Goal: Information Seeking & Learning: Understand process/instructions

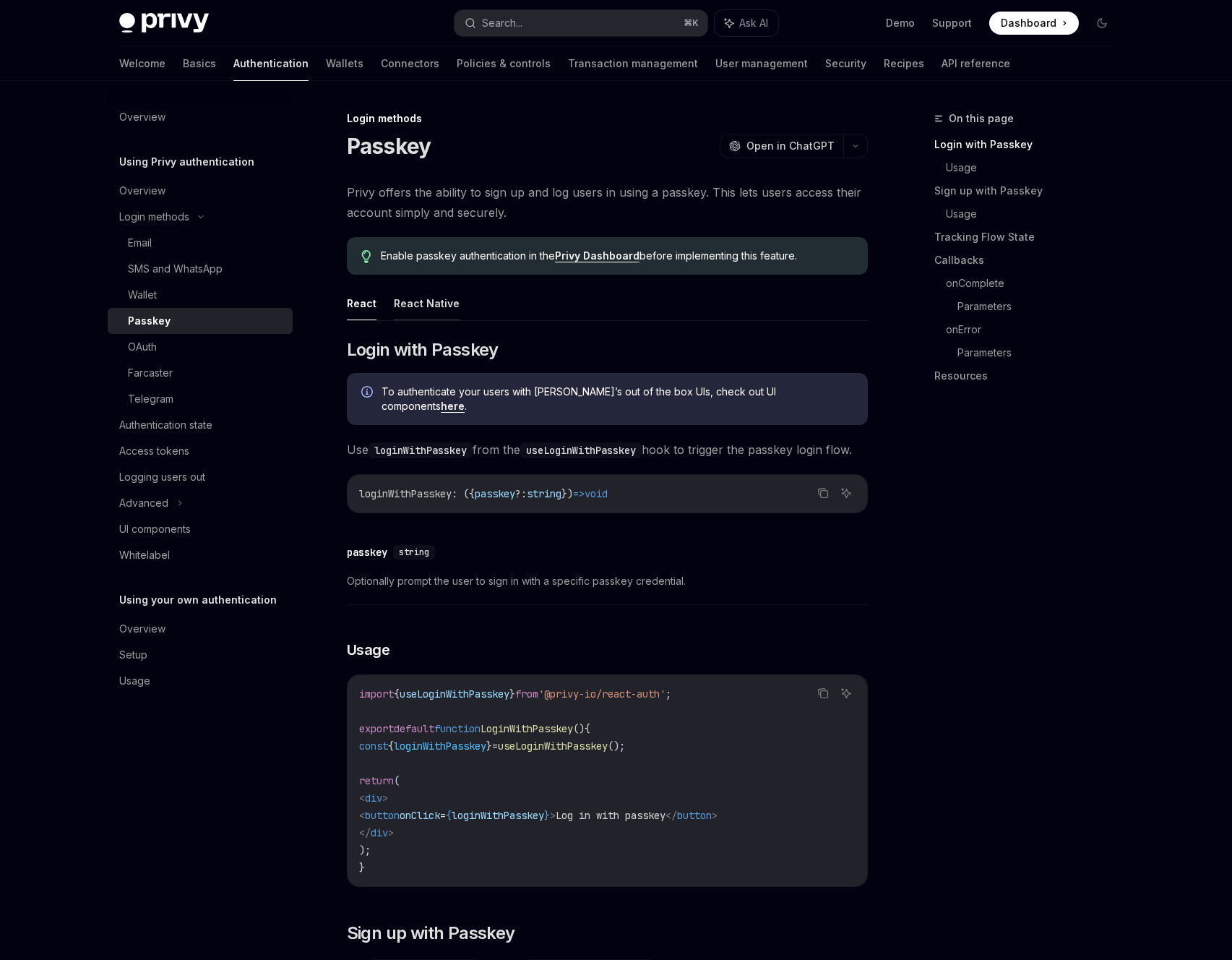
click at [426, 303] on button "React Native" at bounding box center [426, 303] width 66 height 34
type textarea "*"
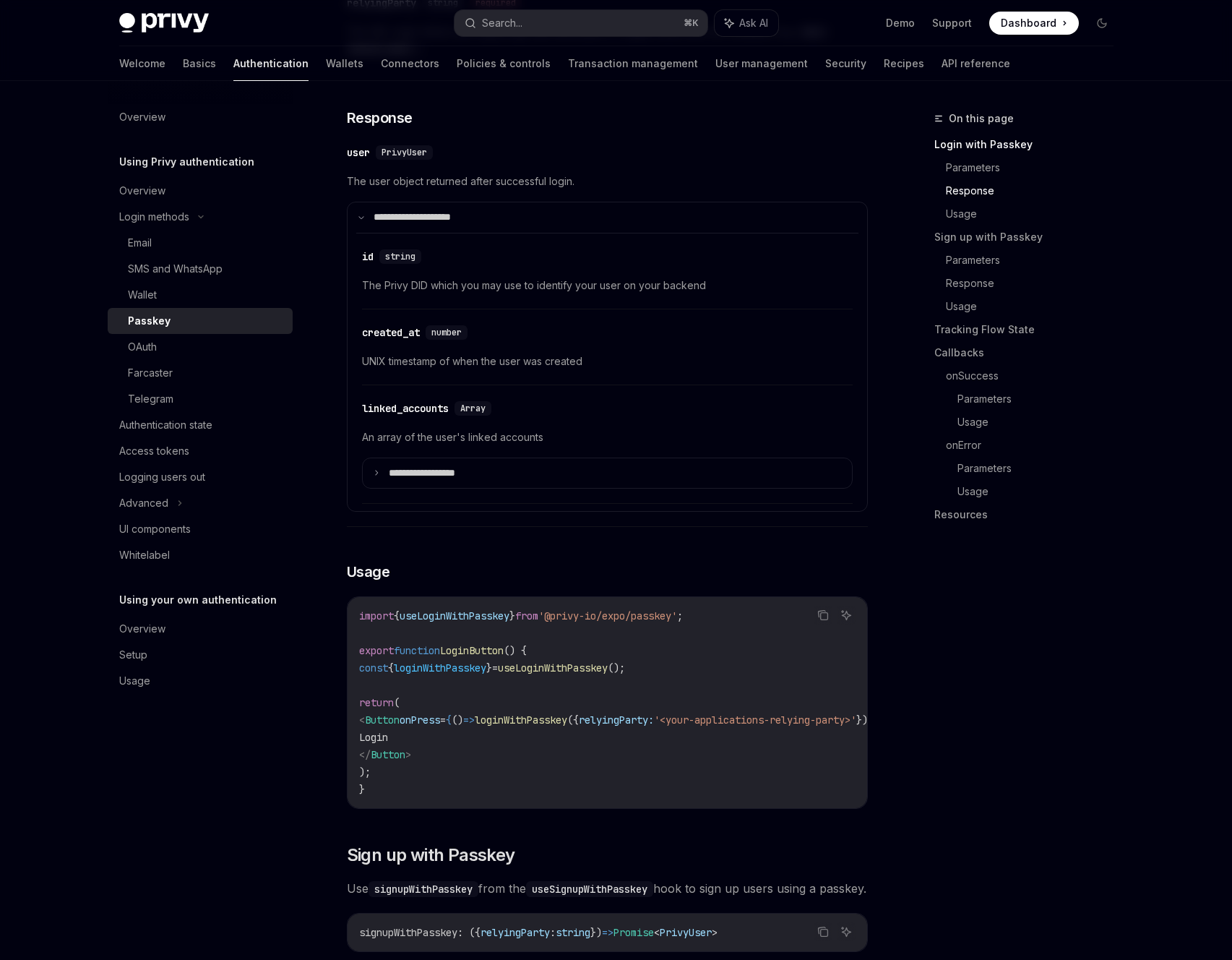
scroll to position [807, 0]
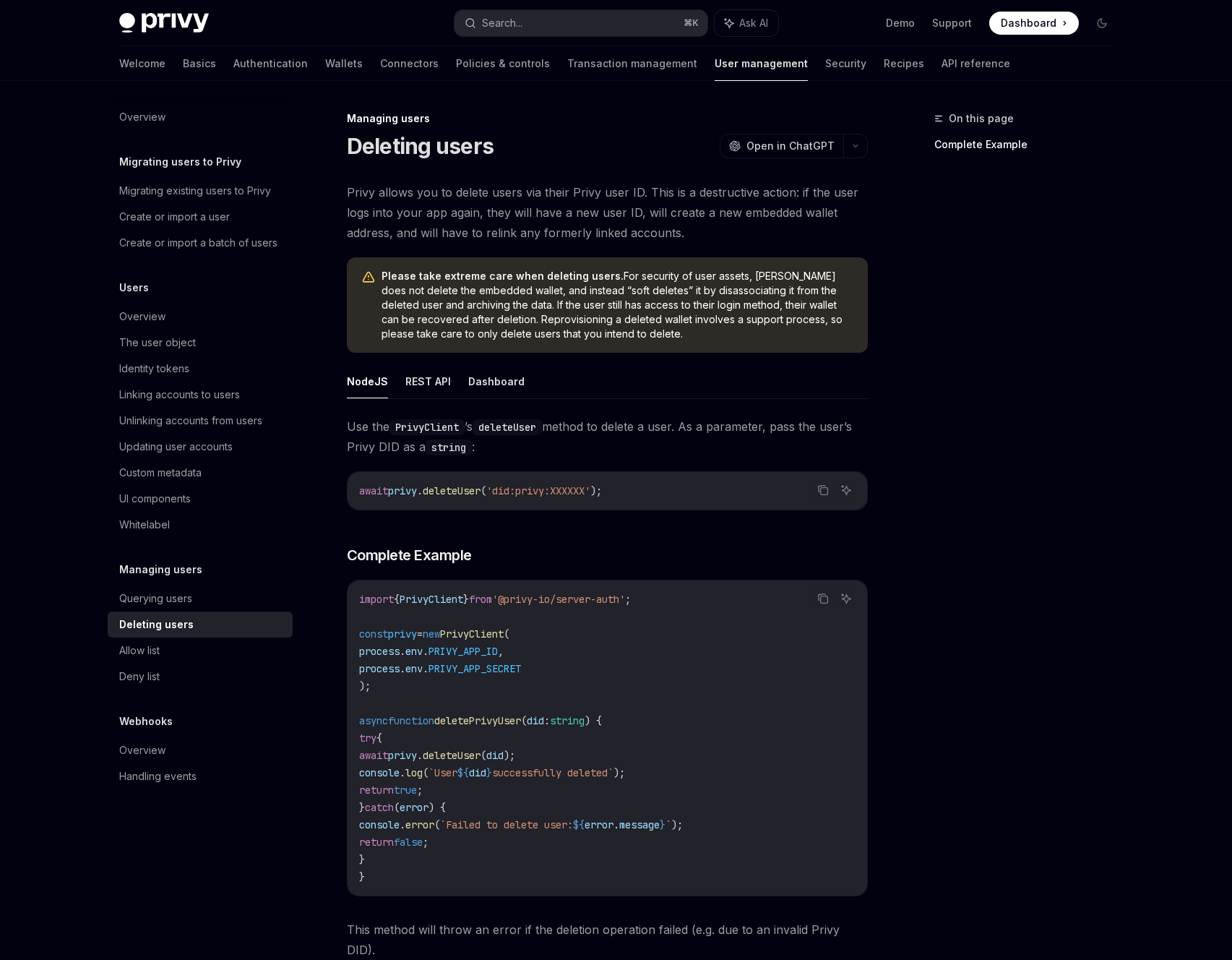
click at [586, 445] on span "Use the PrivyClient ’s deleteUser method to delete a user. As a parameter, pass…" at bounding box center [607, 437] width 521 height 41
click at [592, 446] on span "Use the PrivyClient ’s deleteUser method to delete a user. As a parameter, pass…" at bounding box center [607, 437] width 521 height 41
click at [593, 448] on span "Use the PrivyClient ’s deleteUser method to delete a user. As a parameter, pass…" at bounding box center [607, 437] width 521 height 41
click at [593, 447] on span "Use the PrivyClient ’s deleteUser method to delete a user. As a parameter, pass…" at bounding box center [607, 437] width 521 height 41
click at [594, 433] on span "Use the PrivyClient ’s deleteUser method to delete a user. As a parameter, pass…" at bounding box center [607, 437] width 521 height 41
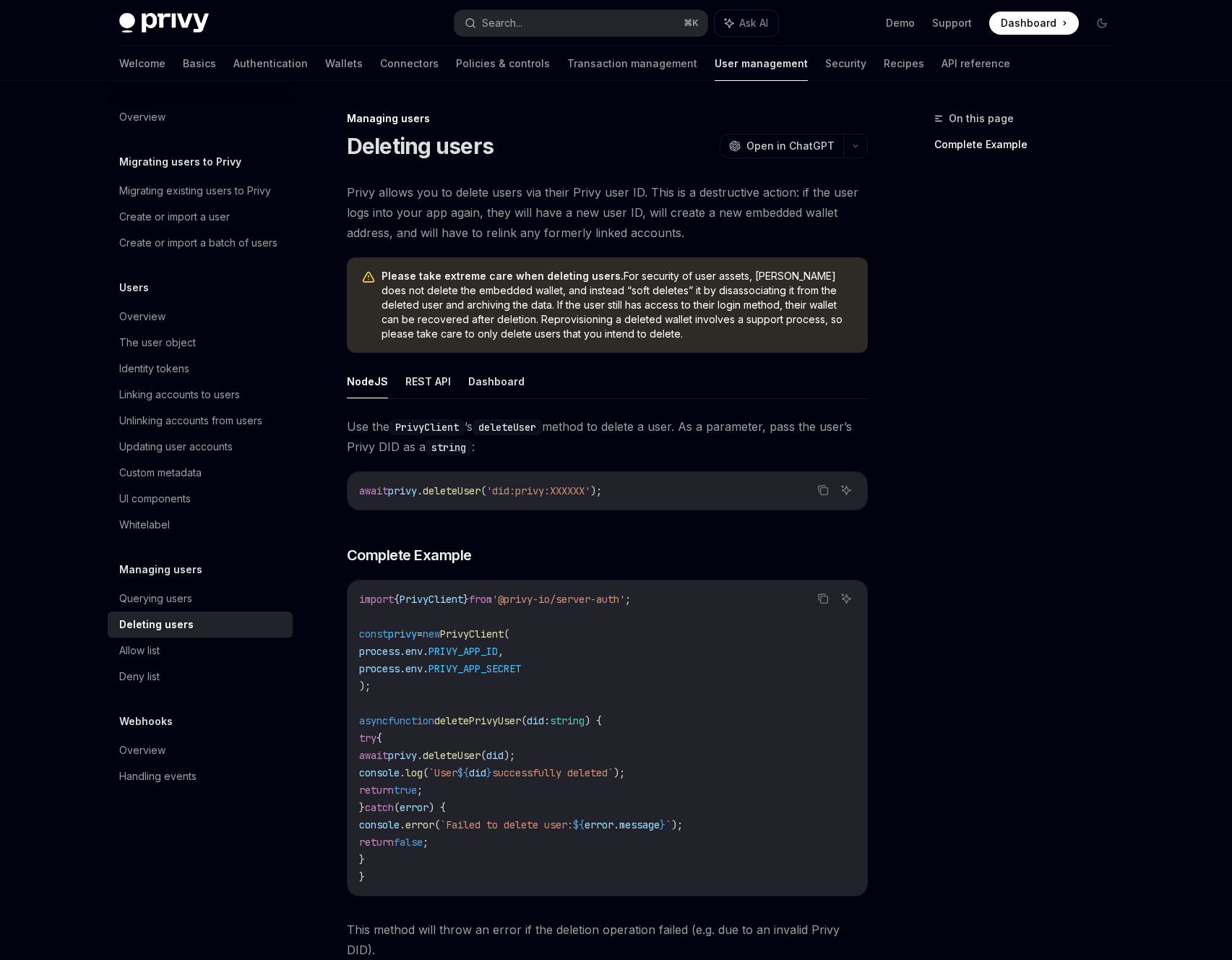
click at [447, 423] on code "PrivyClient" at bounding box center [427, 427] width 75 height 16
click at [432, 382] on button "REST API" at bounding box center [428, 381] width 46 height 34
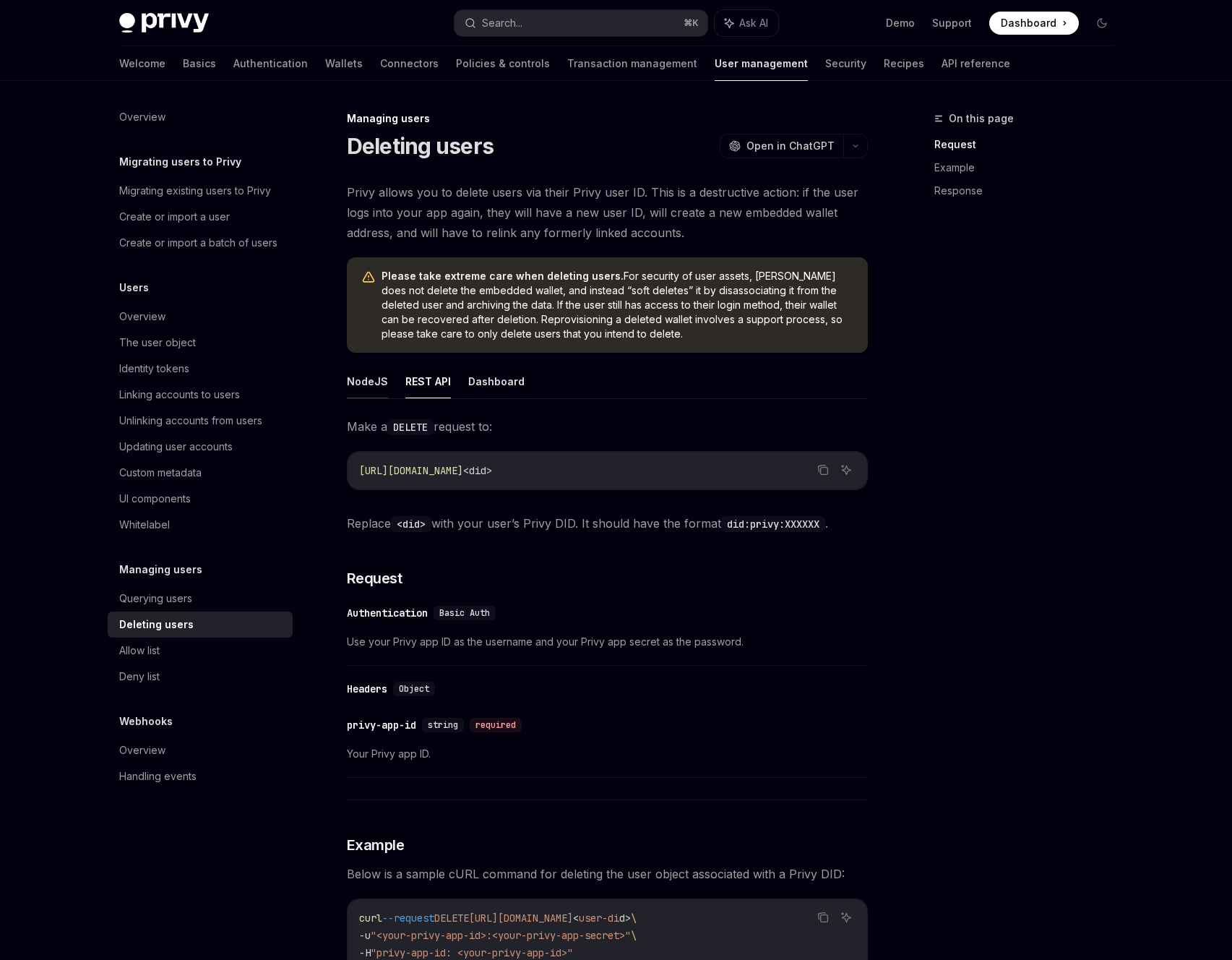
click at [368, 384] on button "NodeJS" at bounding box center [367, 381] width 41 height 34
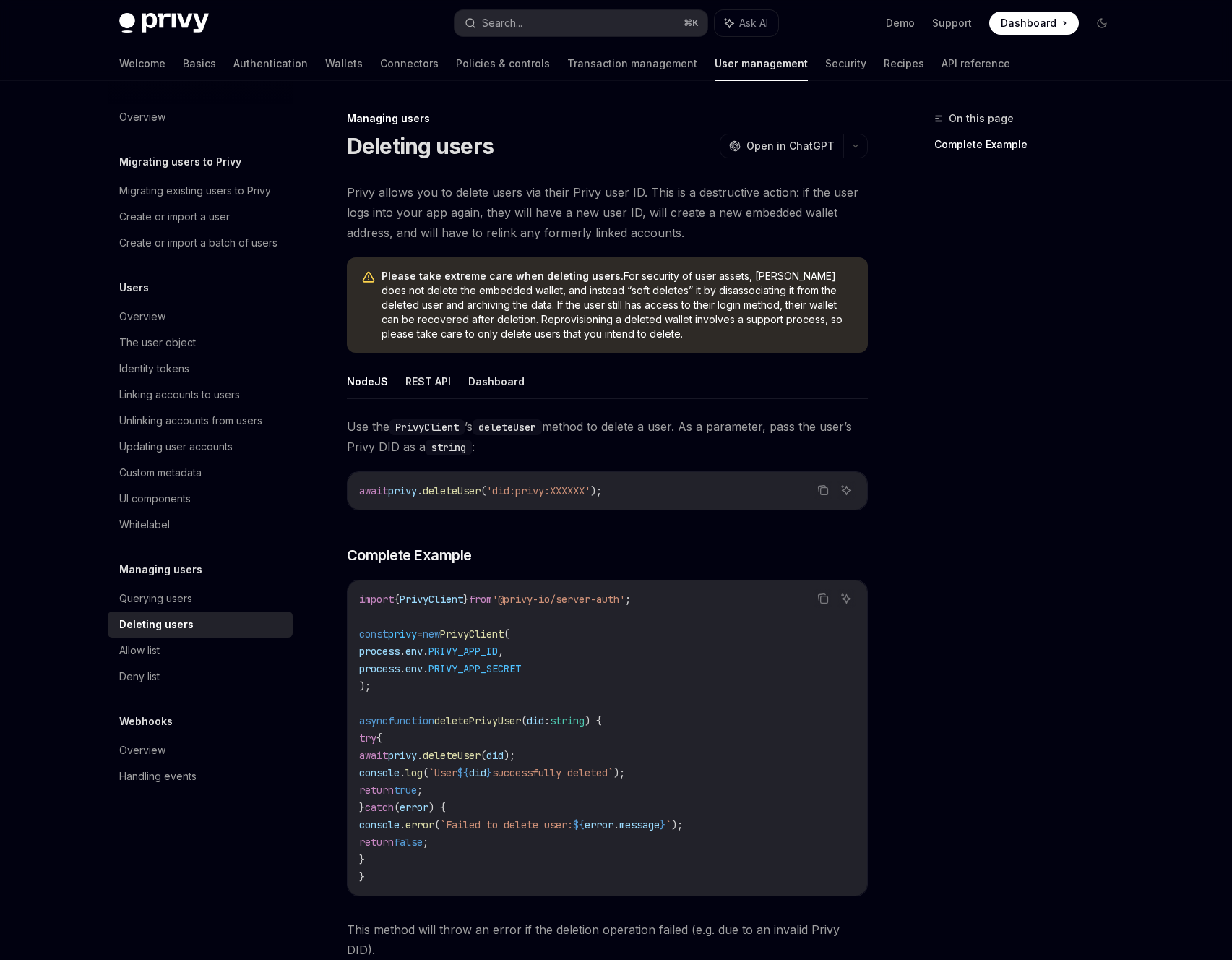
click at [423, 390] on button "REST API" at bounding box center [428, 381] width 46 height 34
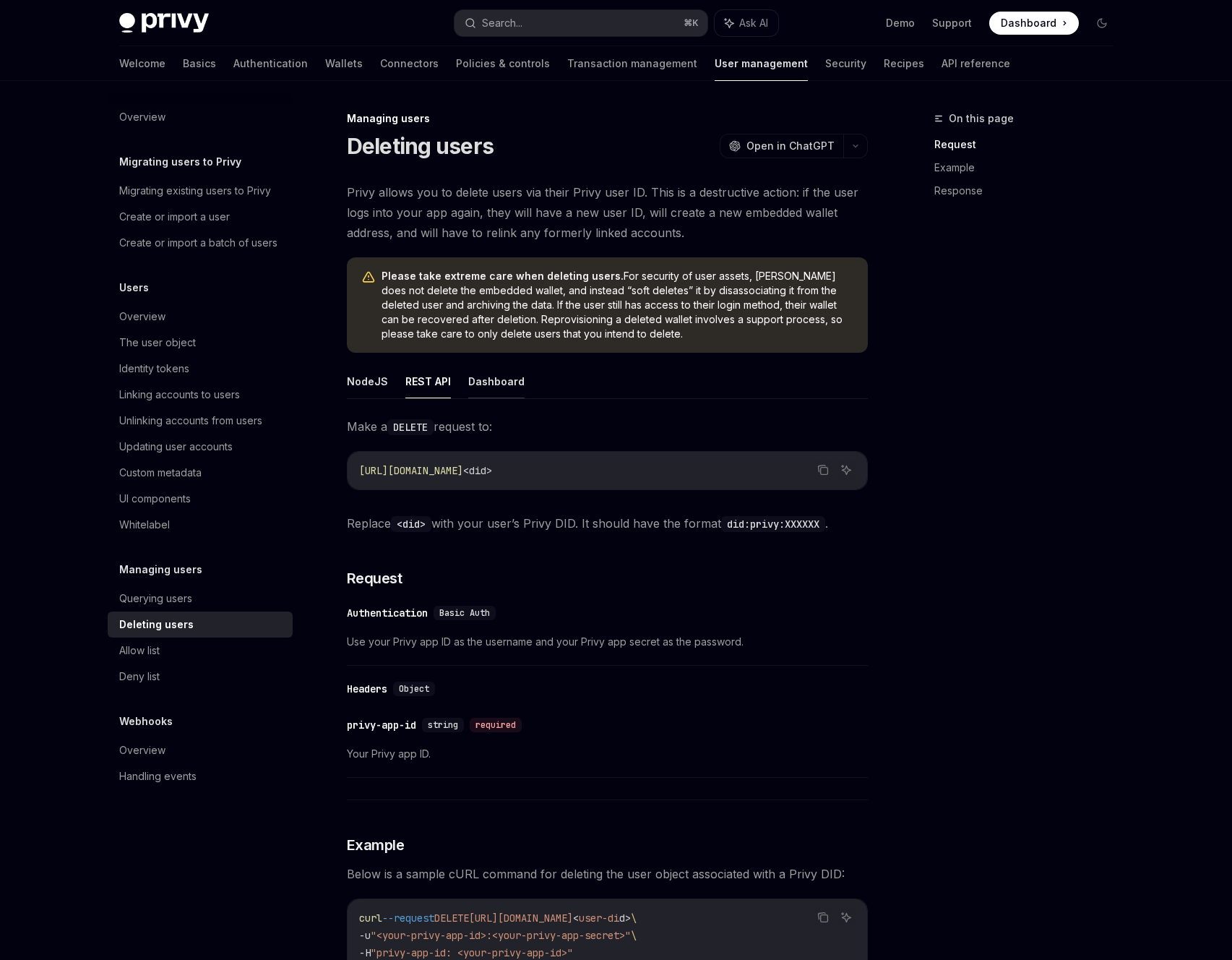
click at [483, 374] on button "Dashboard" at bounding box center [497, 381] width 56 height 34
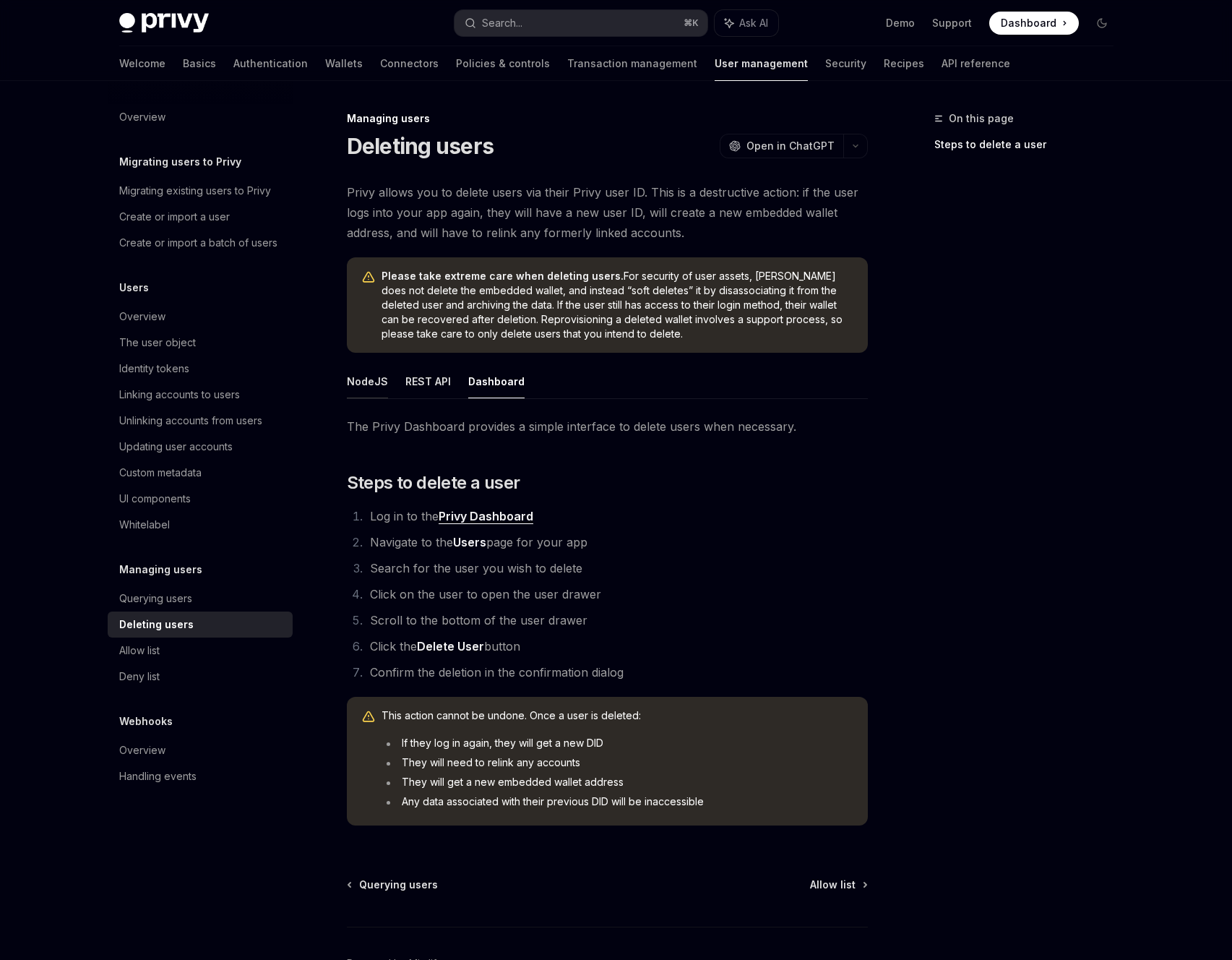
click at [365, 374] on button "NodeJS" at bounding box center [367, 381] width 41 height 34
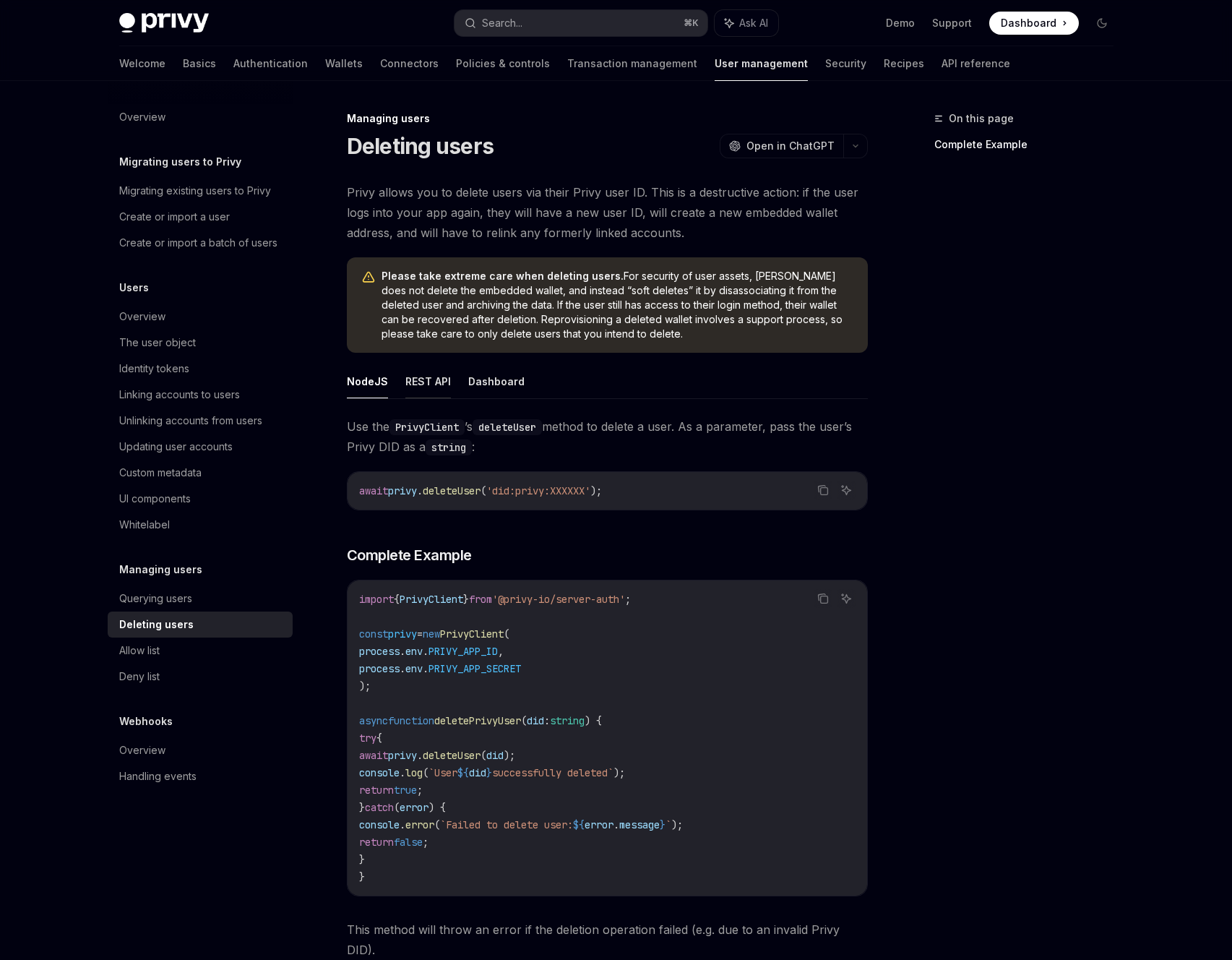
click at [429, 382] on button "REST API" at bounding box center [428, 381] width 46 height 34
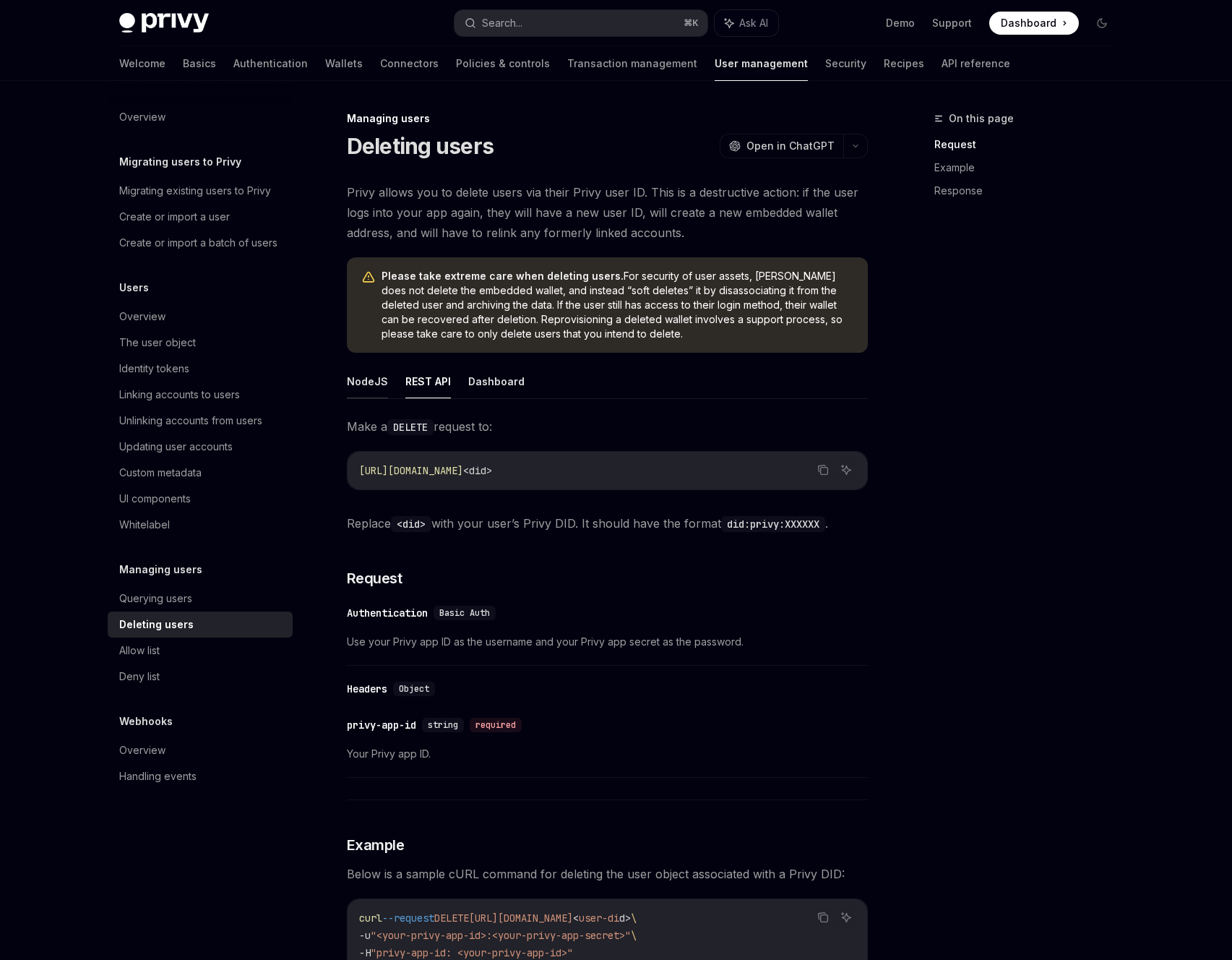
click at [374, 383] on button "NodeJS" at bounding box center [367, 381] width 41 height 34
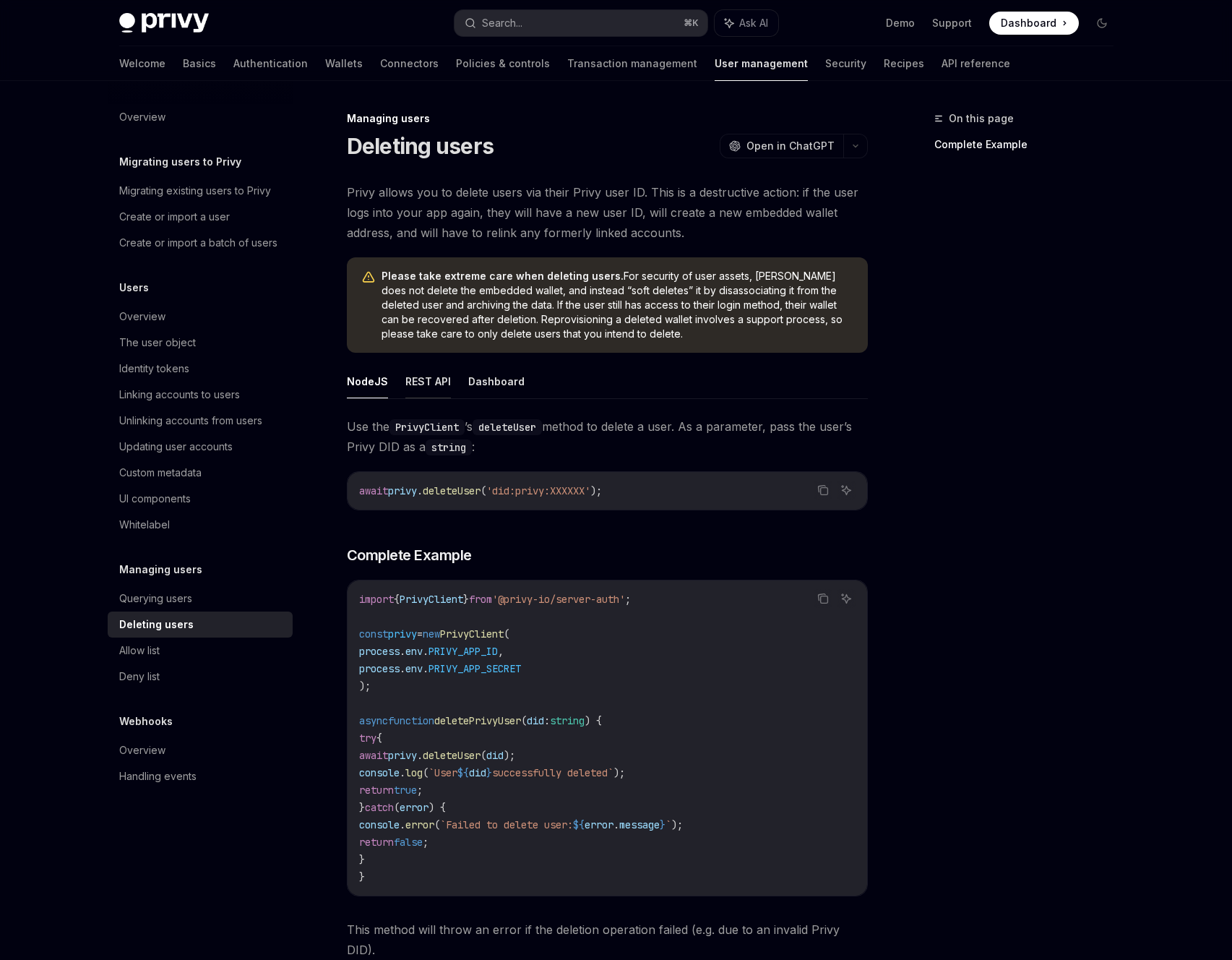
click at [434, 384] on button "REST API" at bounding box center [428, 381] width 46 height 34
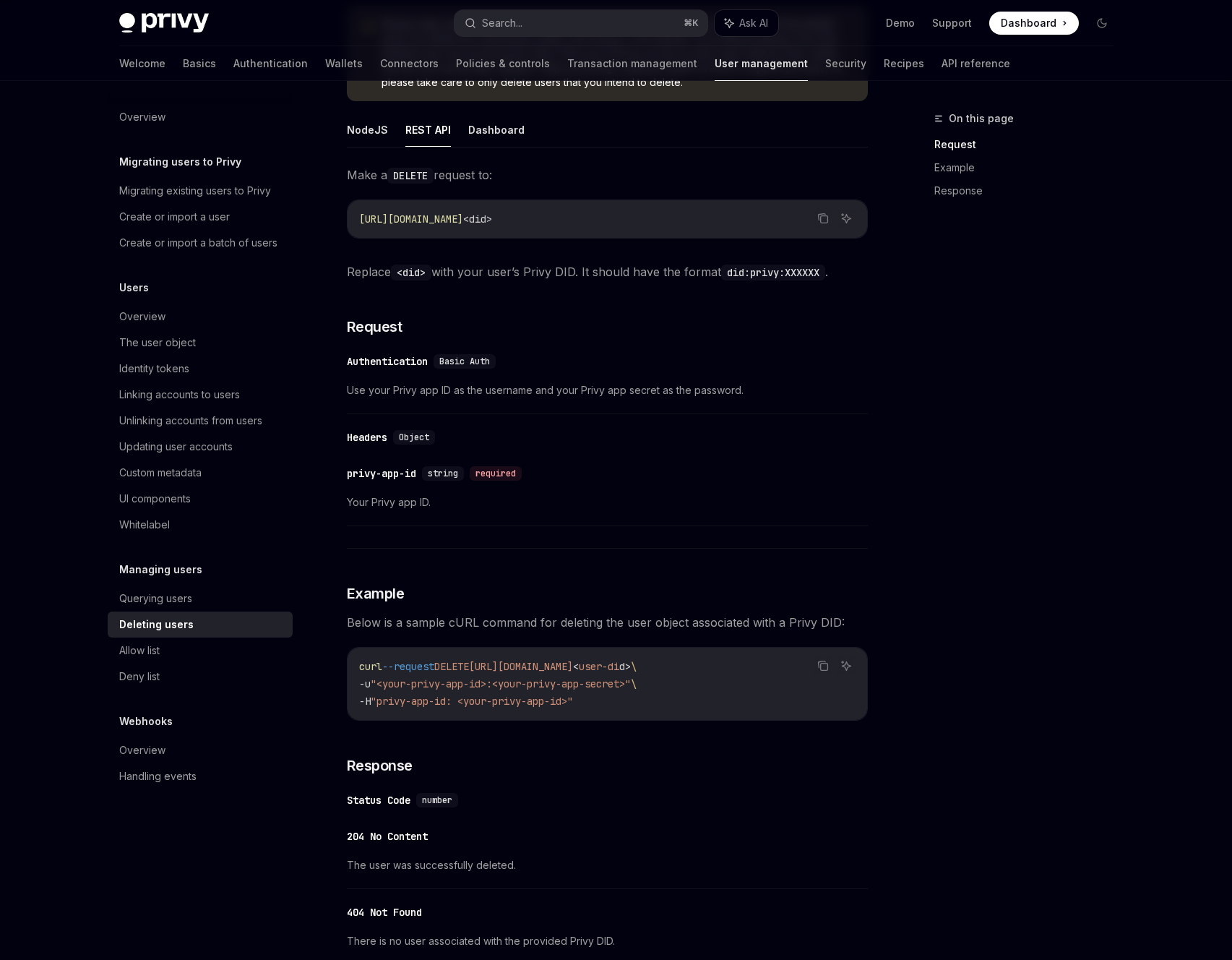
scroll to position [258, 0]
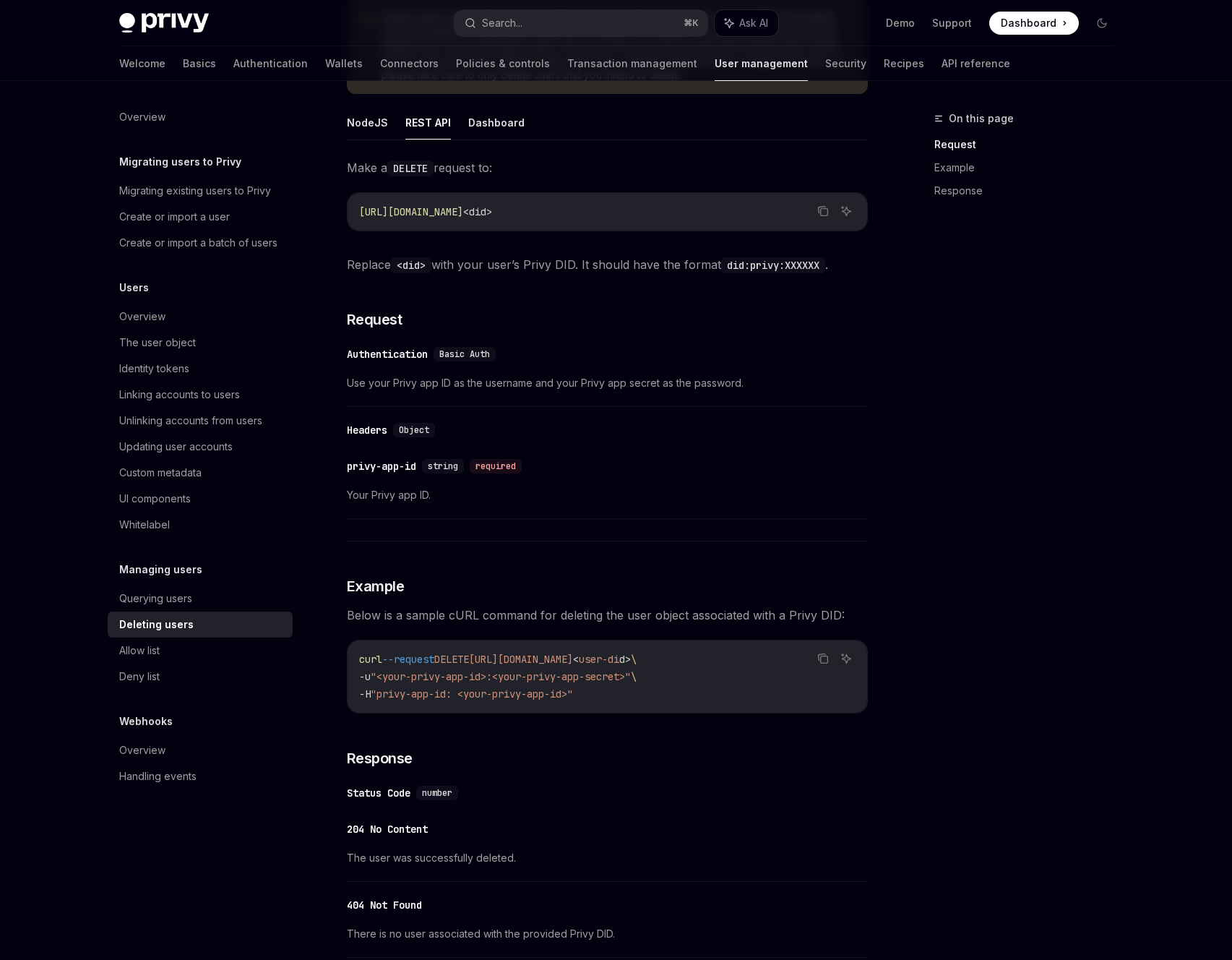
click at [707, 449] on div "​ Headers Object ​ privy-app-id string required Your Privy app ID." at bounding box center [607, 478] width 521 height 127
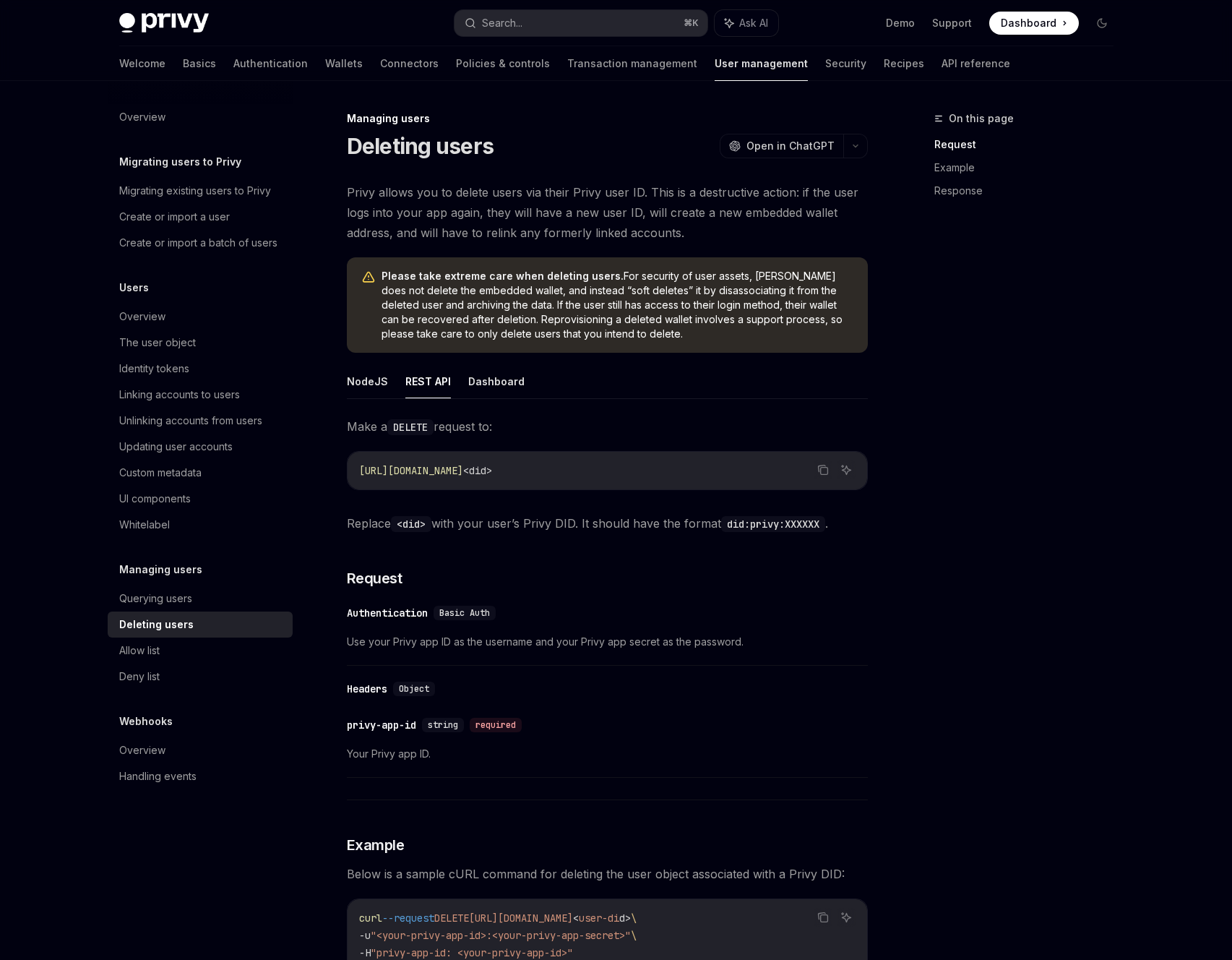
drag, startPoint x: 720, startPoint y: 468, endPoint x: 727, endPoint y: 462, distance: 9.2
type textarea "*"
drag, startPoint x: 739, startPoint y: 463, endPoint x: 729, endPoint y: 460, distance: 10.4
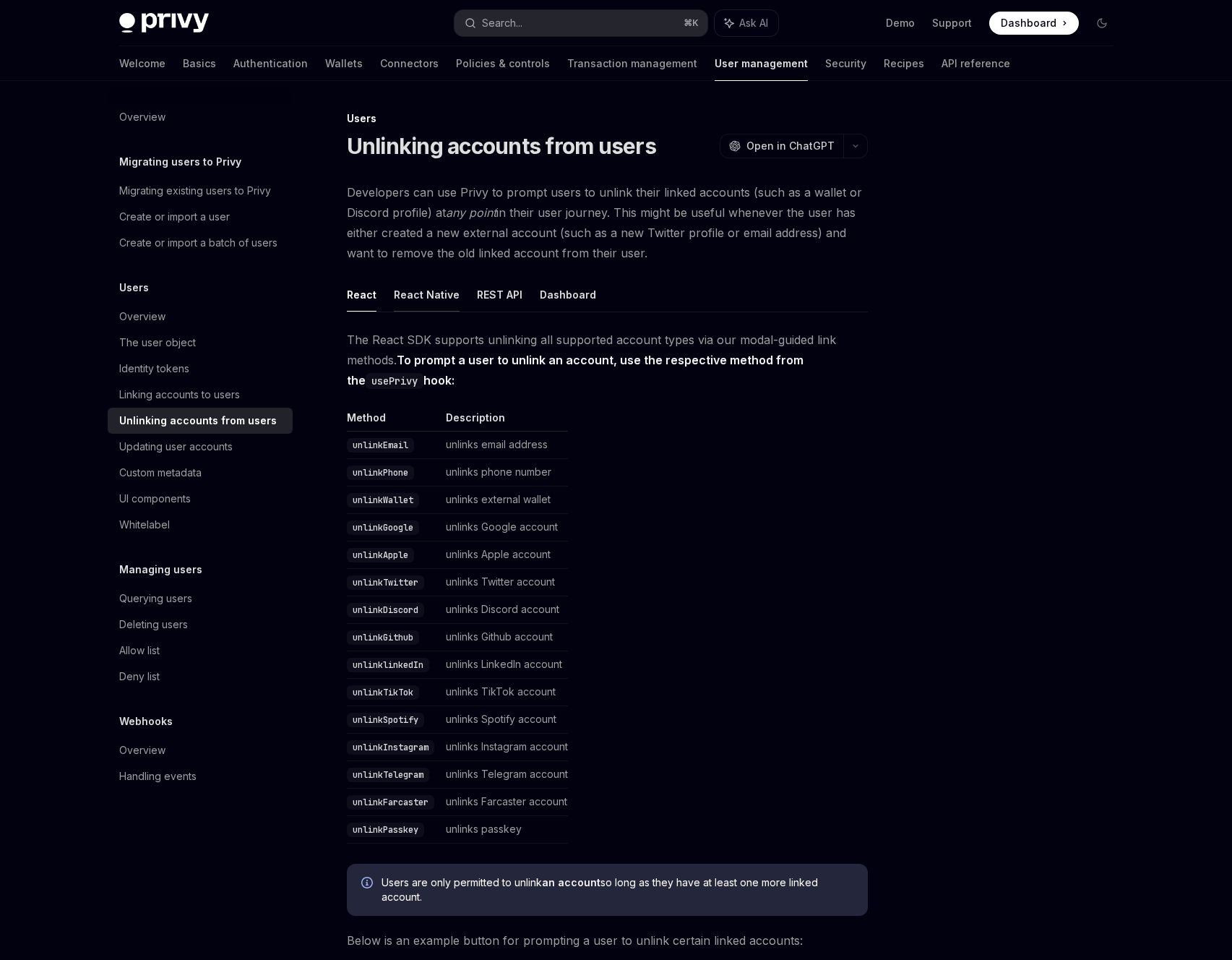
click at [433, 300] on button "React Native" at bounding box center [426, 294] width 66 height 34
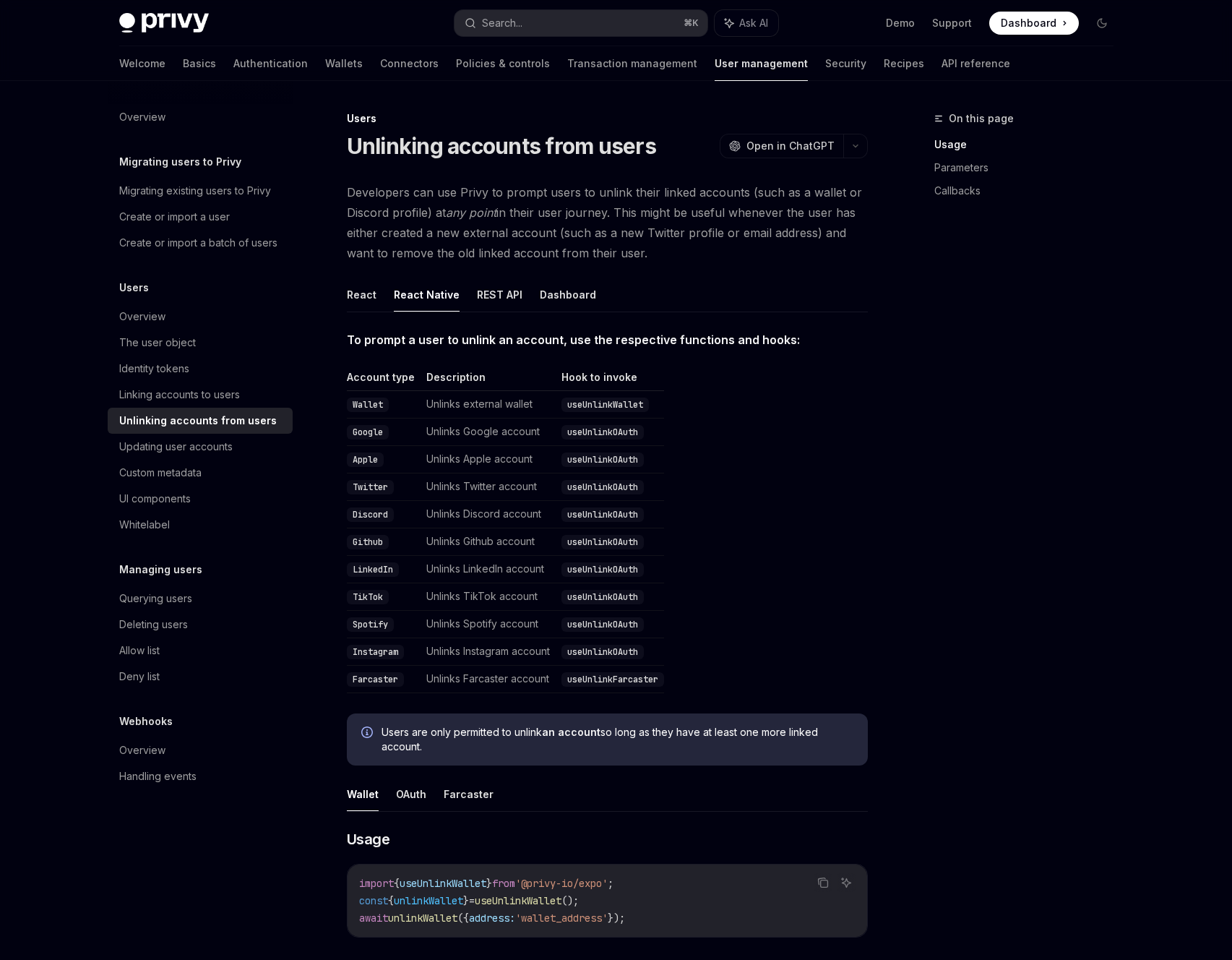
type textarea "*"
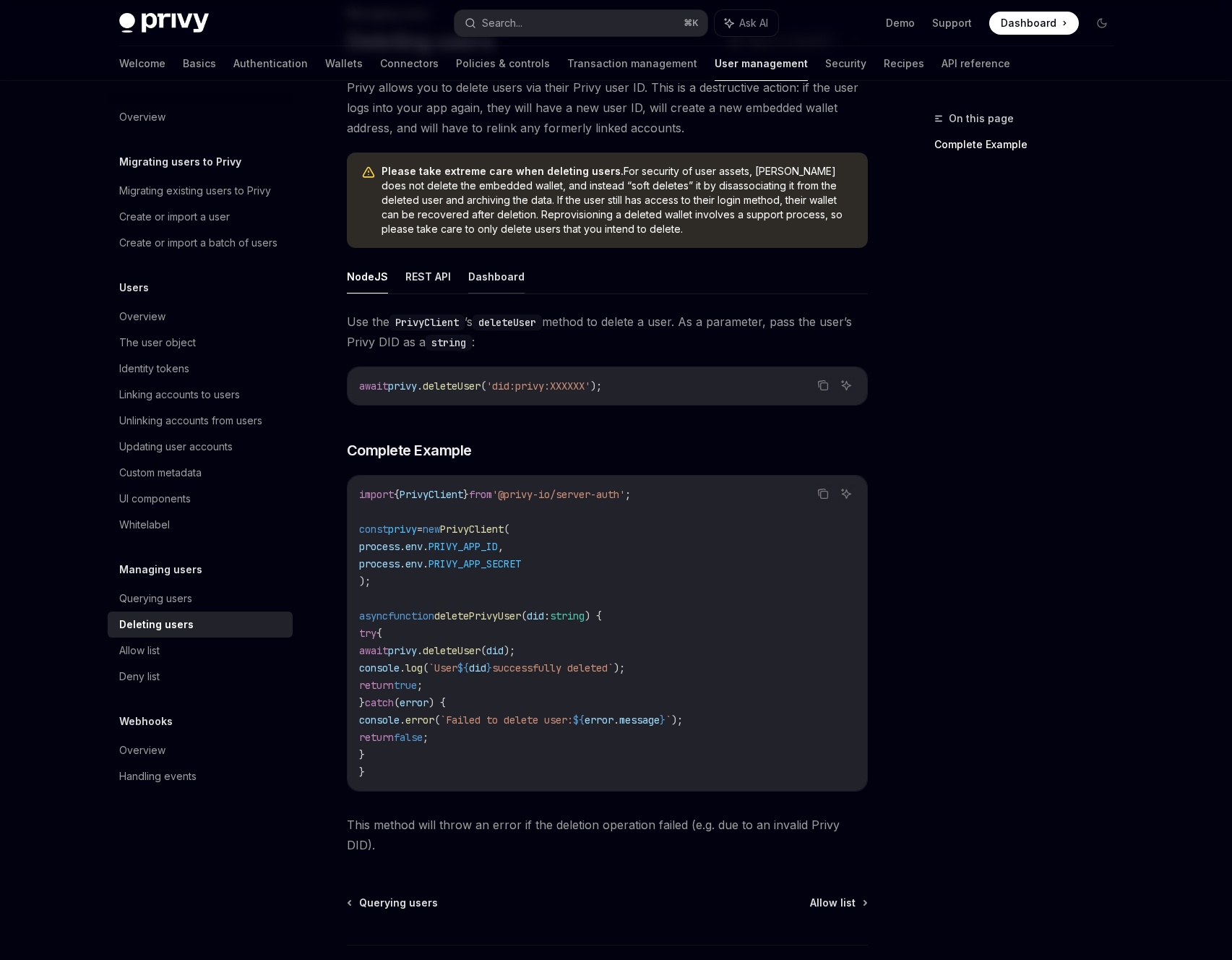
click at [505, 277] on button "Dashboard" at bounding box center [497, 276] width 56 height 34
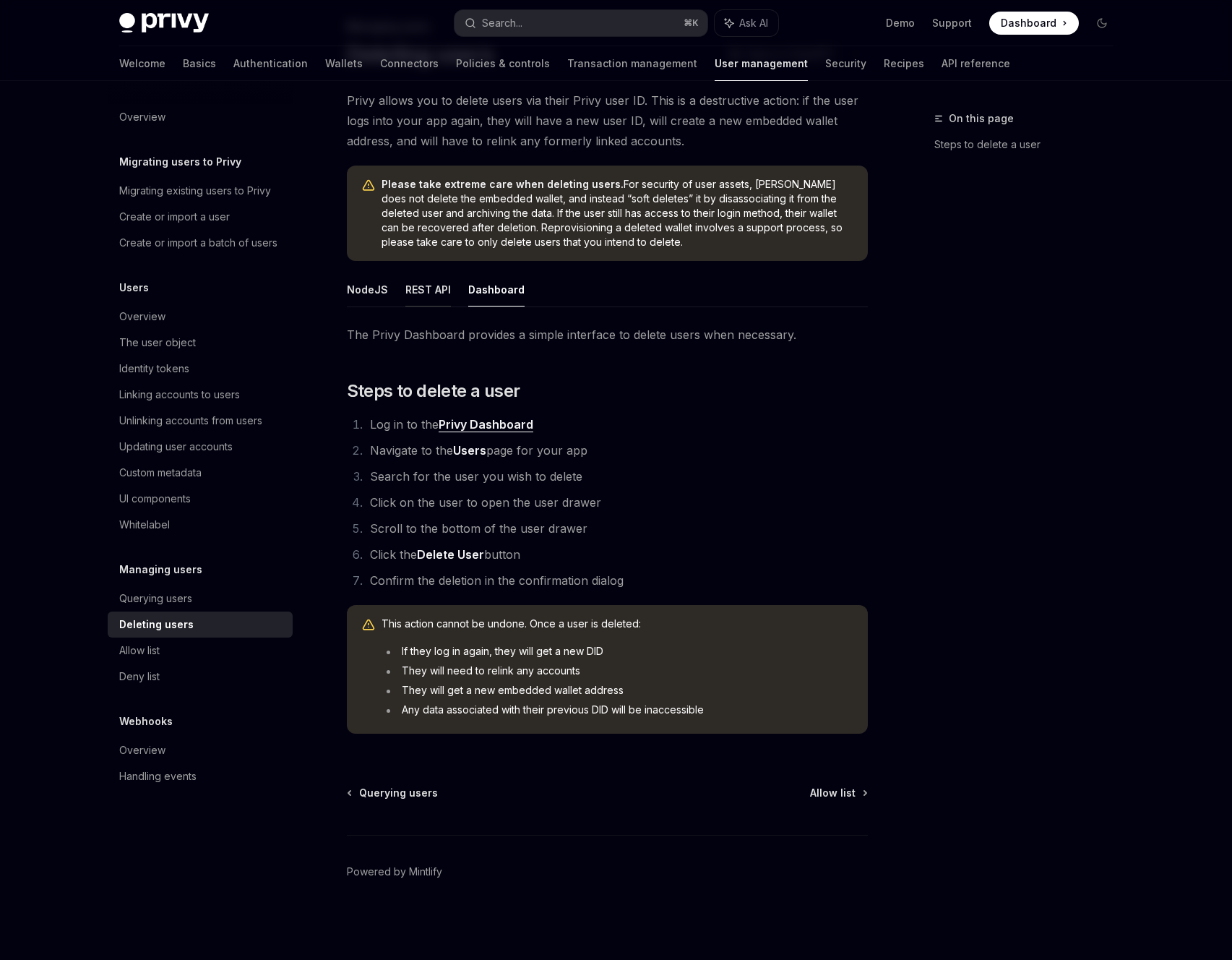
click at [421, 292] on button "REST API" at bounding box center [428, 289] width 46 height 34
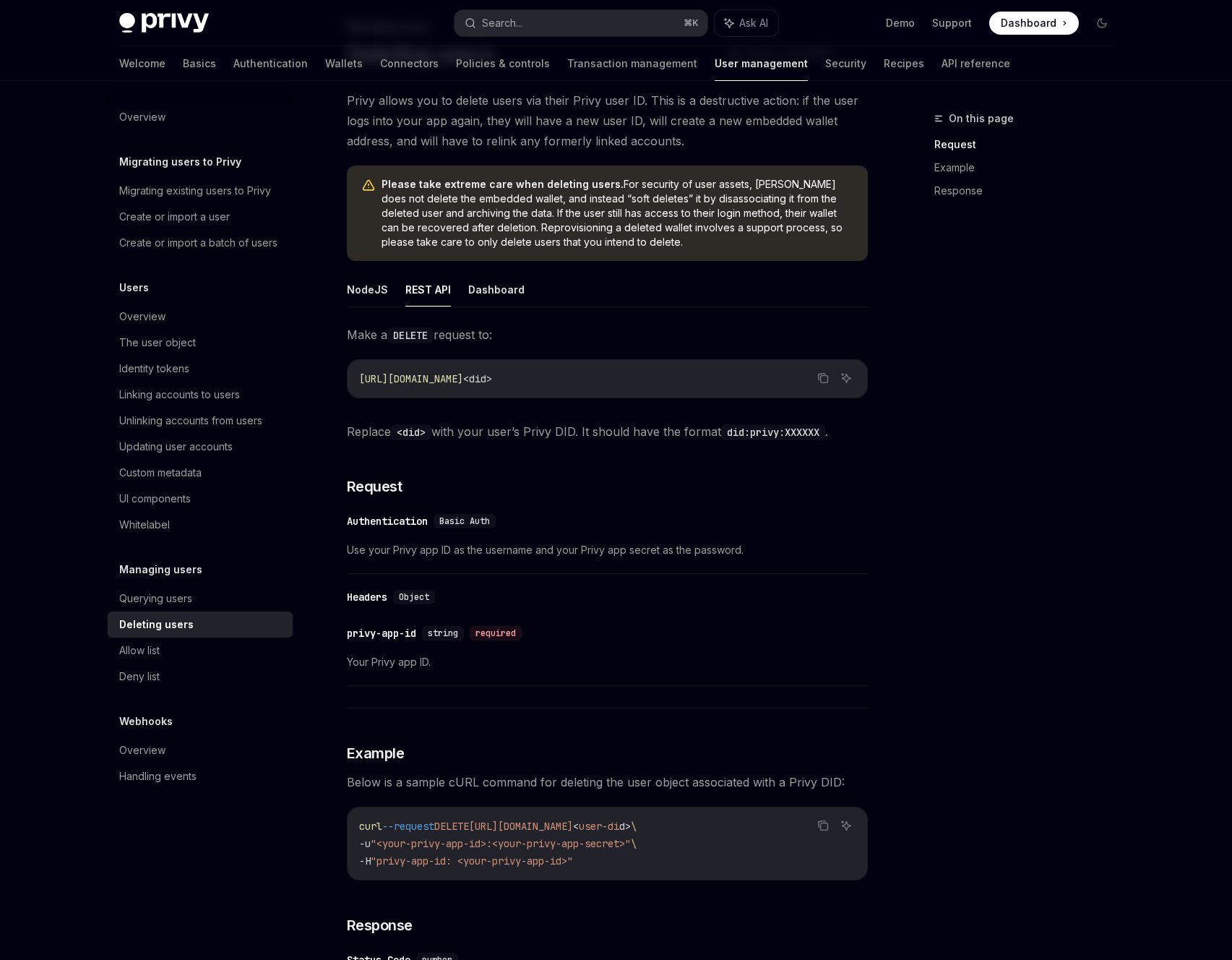
type textarea "*"
